Goal: Task Accomplishment & Management: Manage account settings

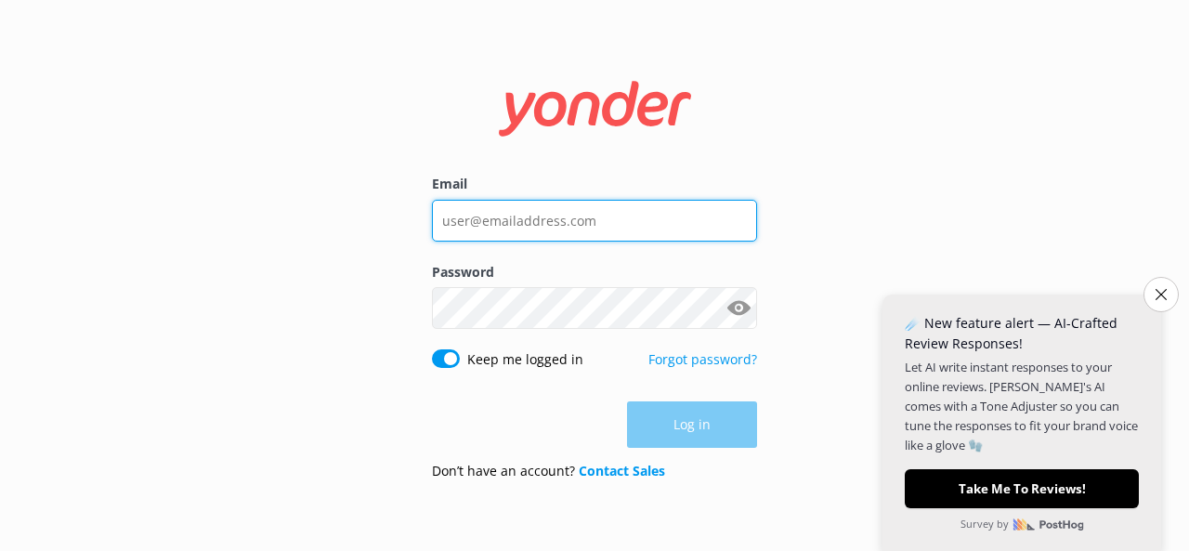
click at [590, 213] on input "Email" at bounding box center [594, 221] width 325 height 42
type input "[EMAIL_ADDRESS][DOMAIN_NAME]"
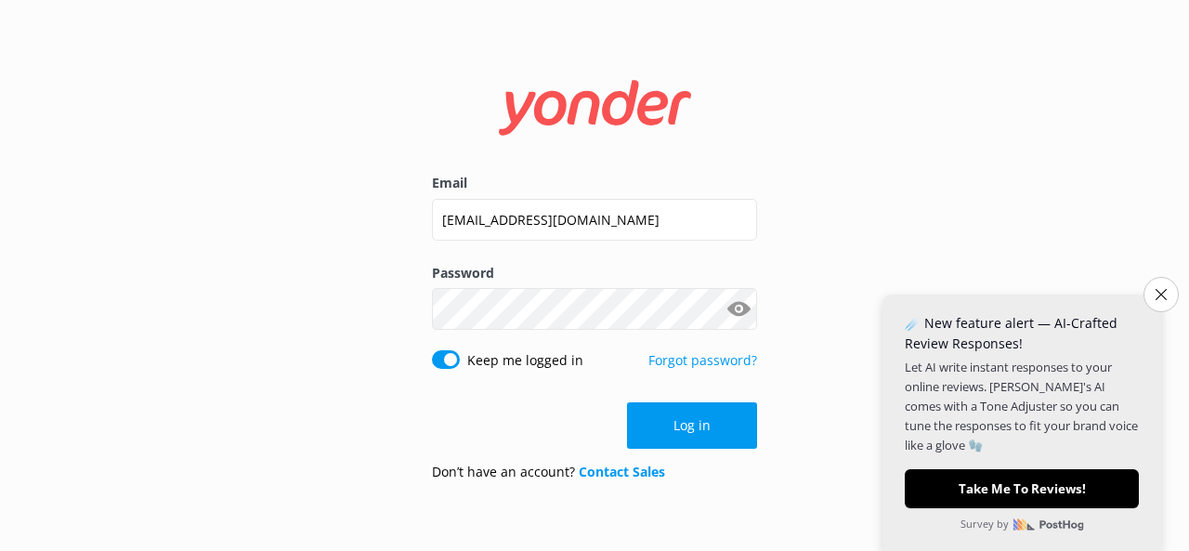
click at [734, 304] on button "Show password" at bounding box center [738, 309] width 37 height 37
click at [680, 413] on button "Log in" at bounding box center [692, 425] width 130 height 46
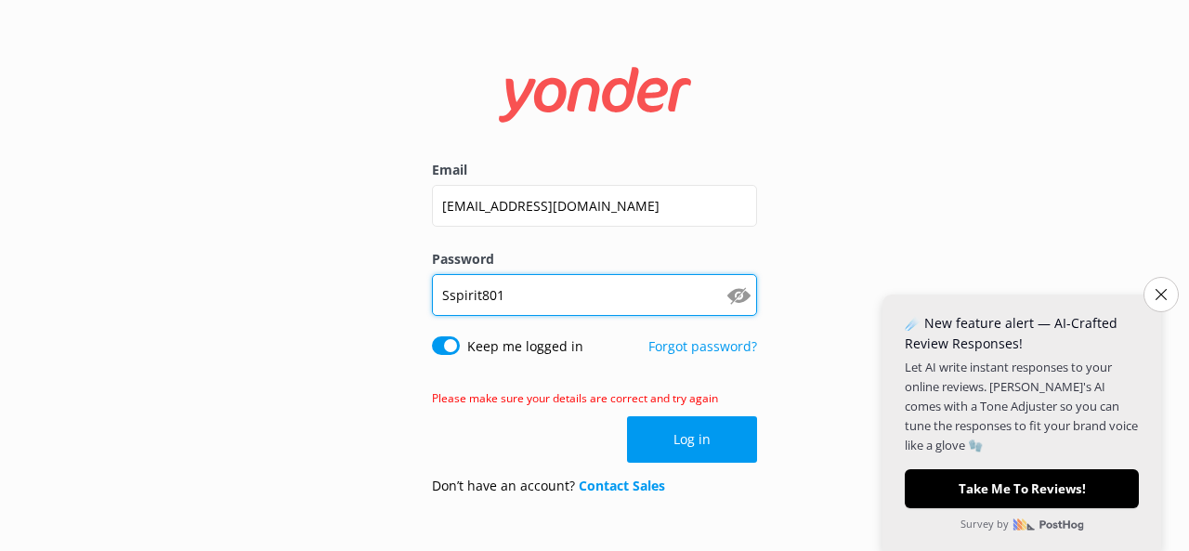
click at [510, 292] on input "Sspirit801" at bounding box center [594, 295] width 325 height 42
type input "Spirit@801"
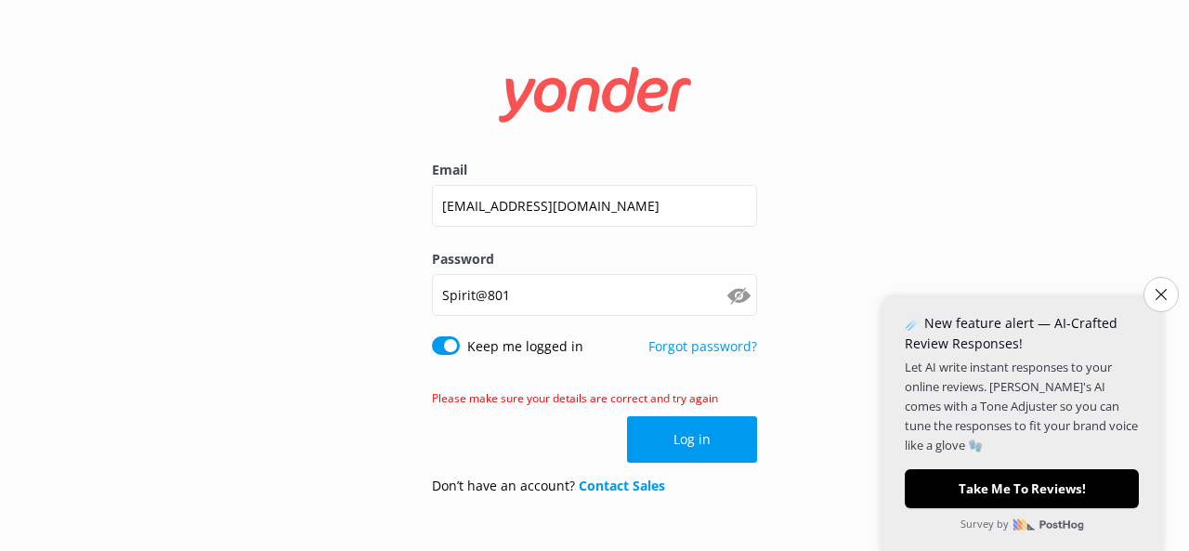
click at [458, 342] on input "Keep me logged in" at bounding box center [446, 345] width 28 height 19
click at [440, 347] on input "Keep me logged in" at bounding box center [446, 345] width 28 height 19
checkbox input "true"
click at [693, 445] on button "Log in" at bounding box center [692, 439] width 130 height 46
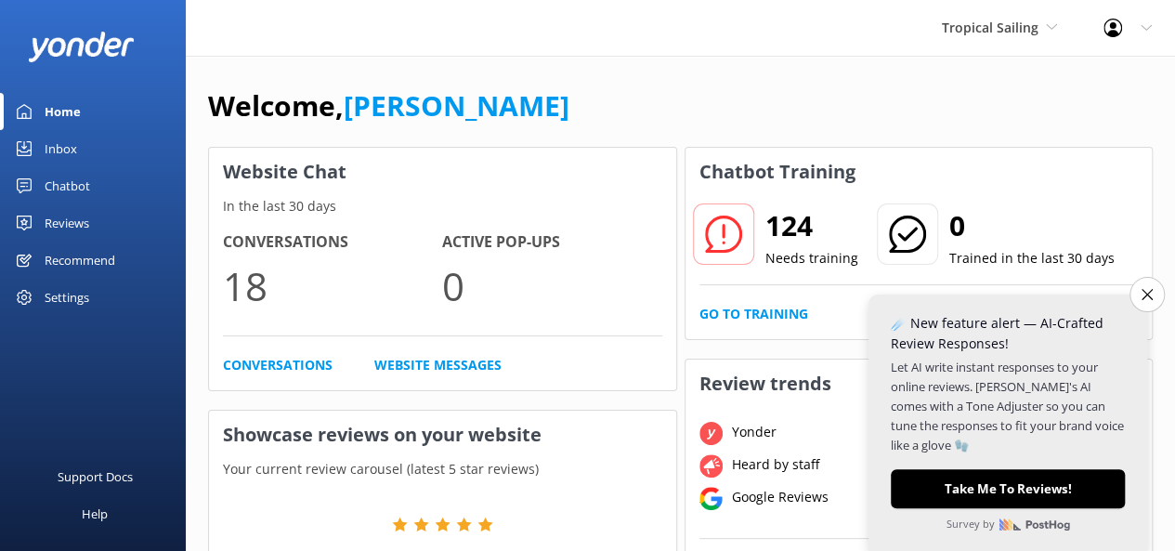
click at [53, 177] on div "Chatbot" at bounding box center [67, 185] width 45 height 37
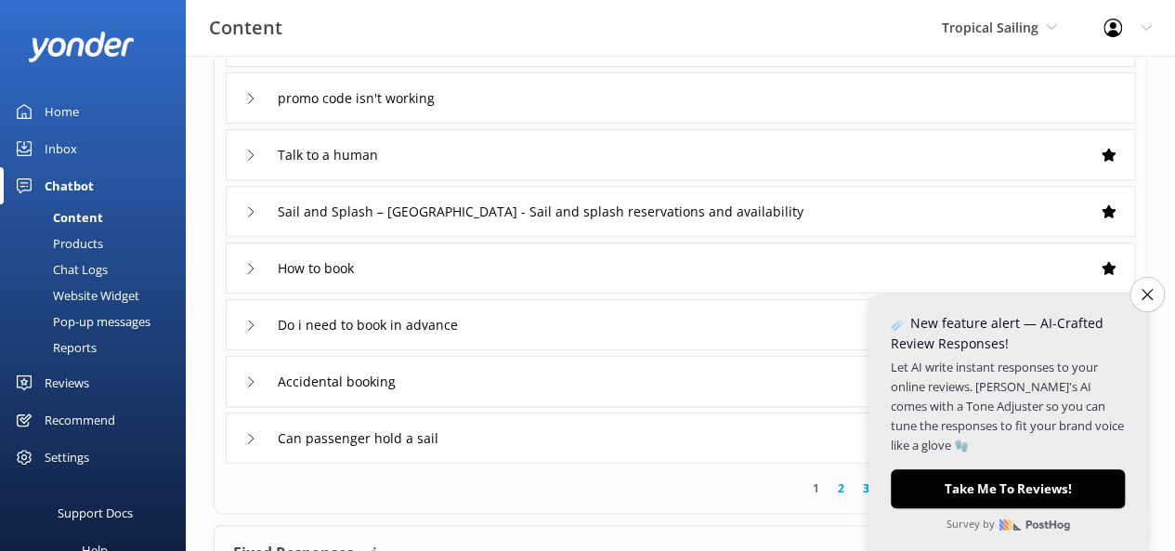
scroll to position [321, 0]
click at [1136, 294] on button "Close survey" at bounding box center [1146, 294] width 39 height 39
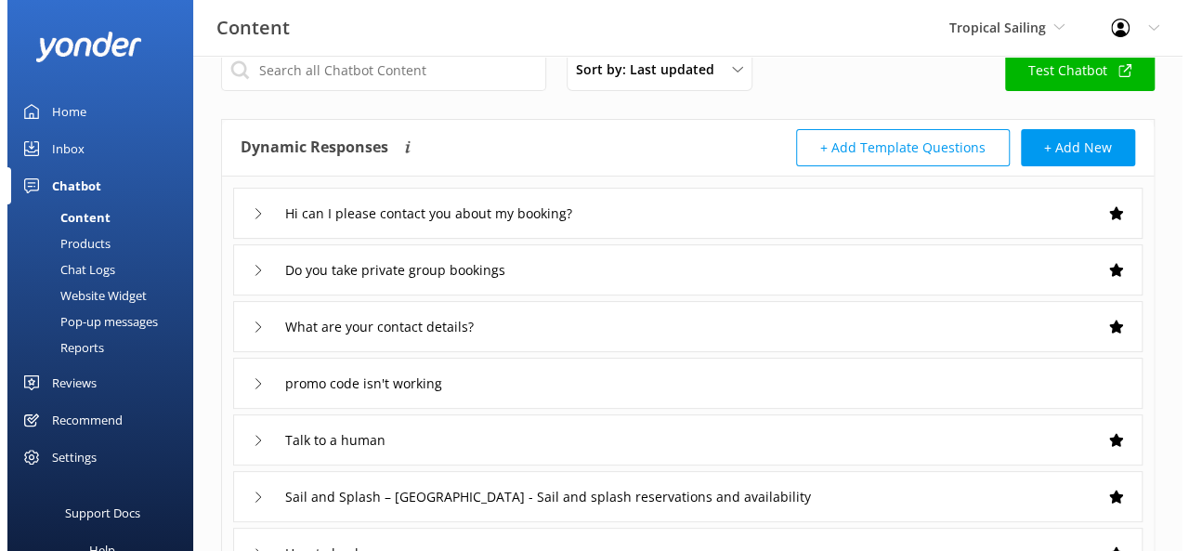
scroll to position [0, 0]
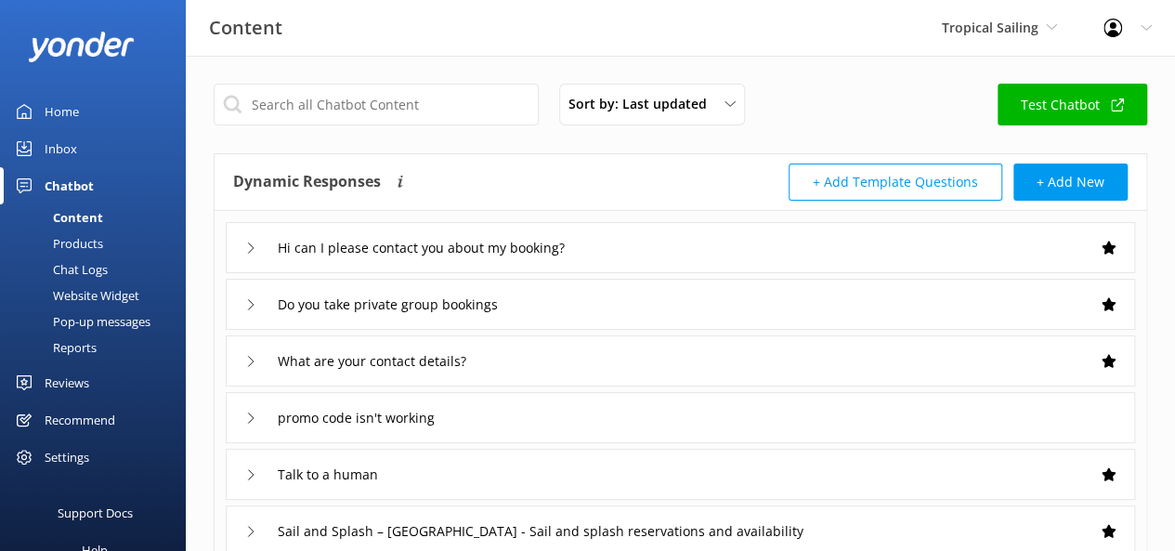
click at [72, 154] on div "Inbox" at bounding box center [61, 148] width 32 height 37
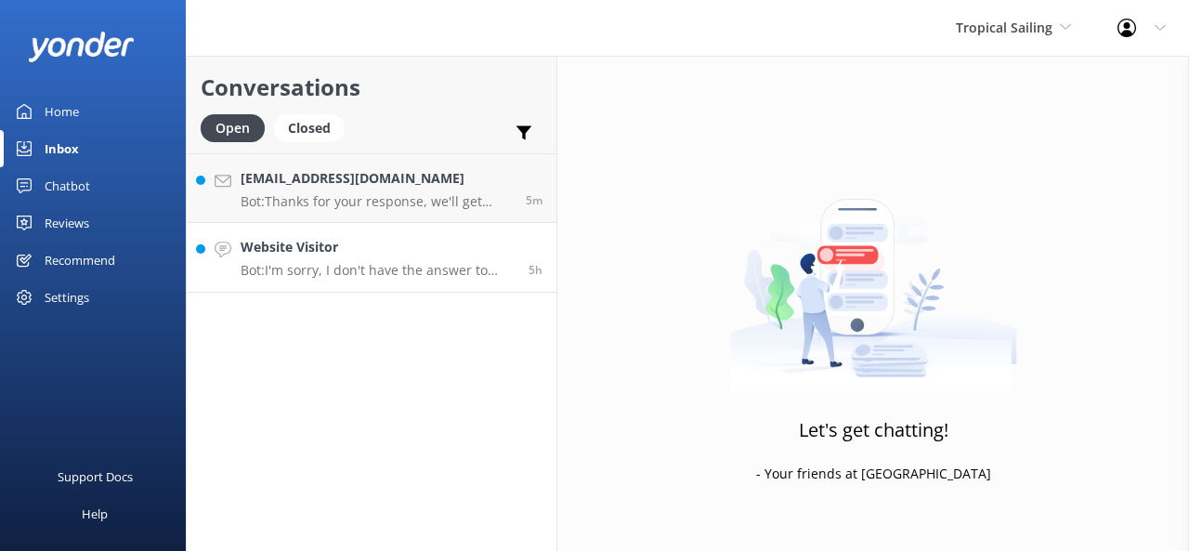
click at [355, 261] on div "Website Visitor Bot: I'm sorry, I don't have the answer to that in my knowledge…" at bounding box center [377, 257] width 274 height 41
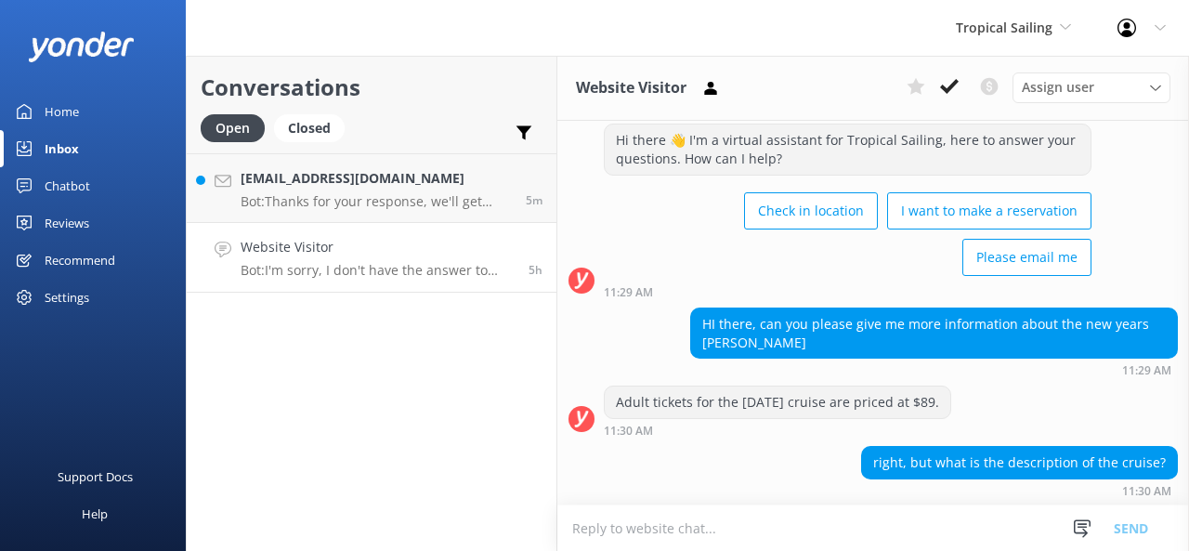
scroll to position [194, 0]
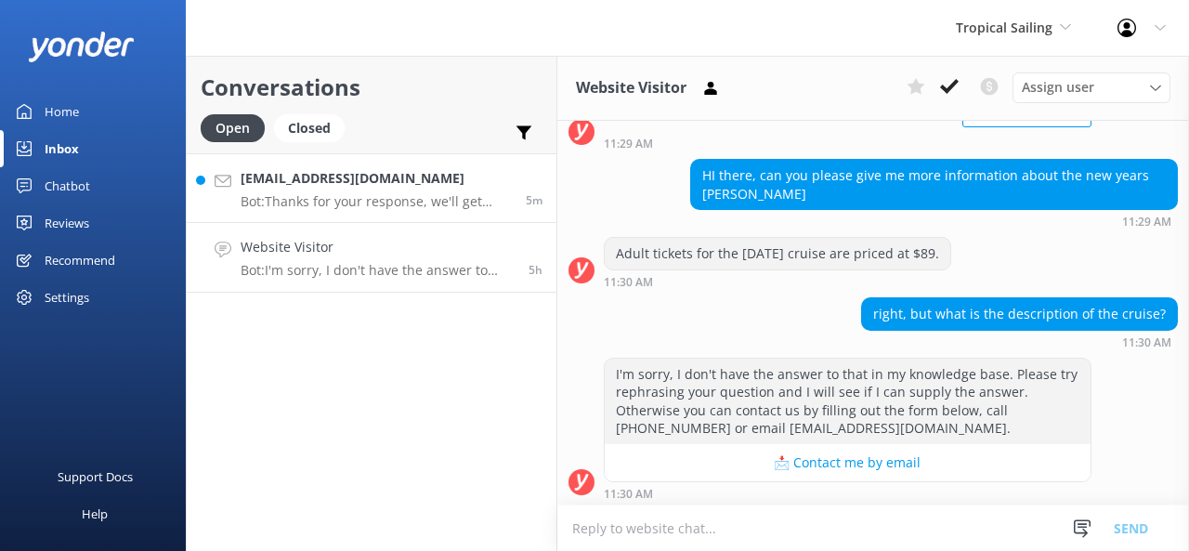
click at [388, 208] on p "Bot: Thanks for your response, we'll get back to you as soon as we can during o…" at bounding box center [375, 201] width 271 height 17
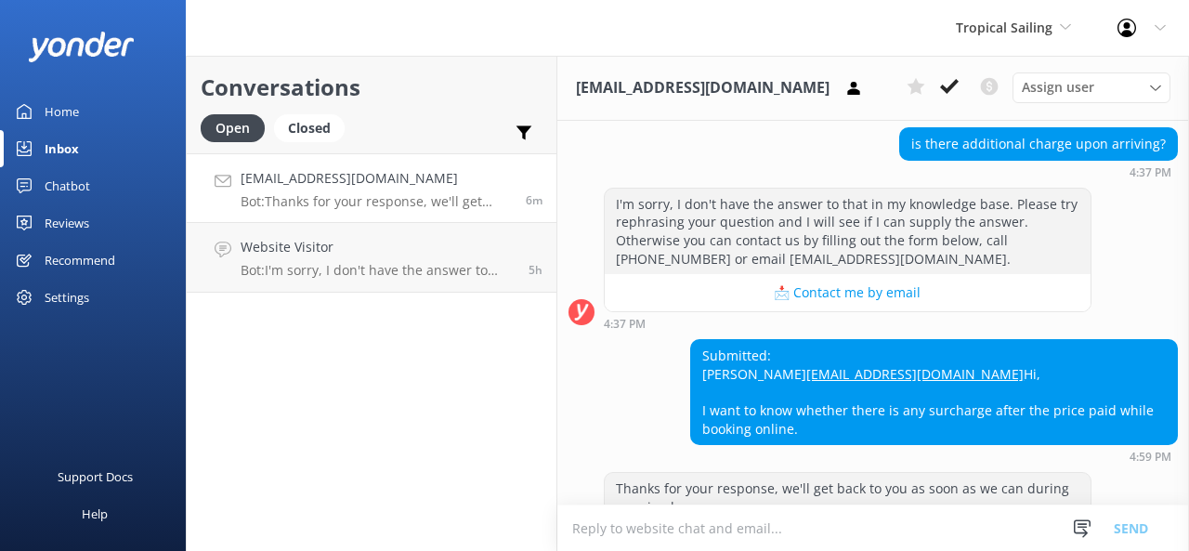
scroll to position [304, 0]
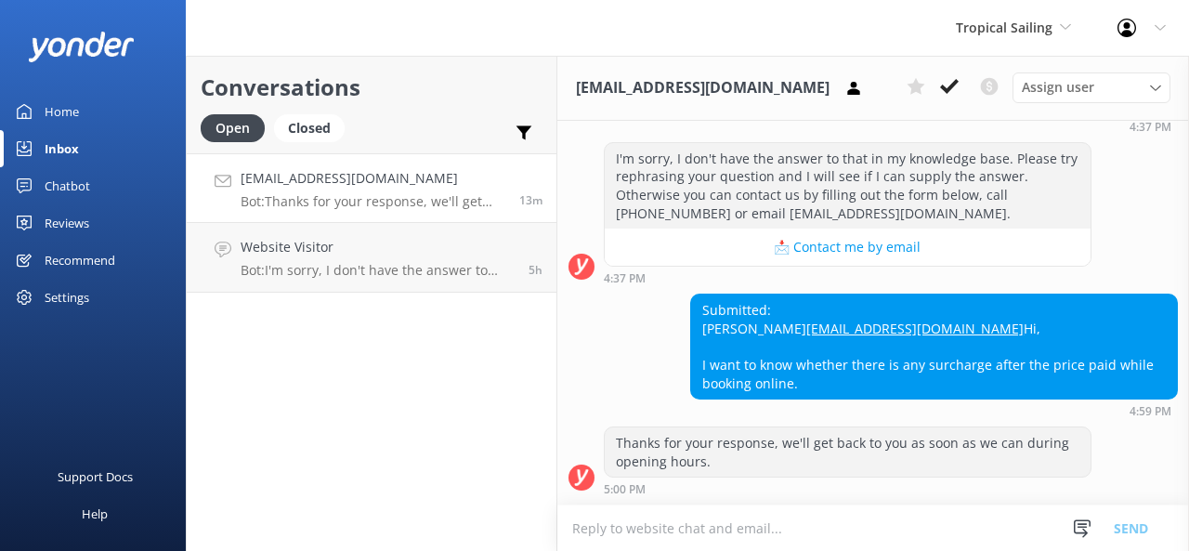
click at [1152, 27] on div "Profile Settings Logout" at bounding box center [1141, 28] width 95 height 56
click at [1095, 121] on link "Logout" at bounding box center [1097, 125] width 186 height 46
